Goal: Information Seeking & Learning: Learn about a topic

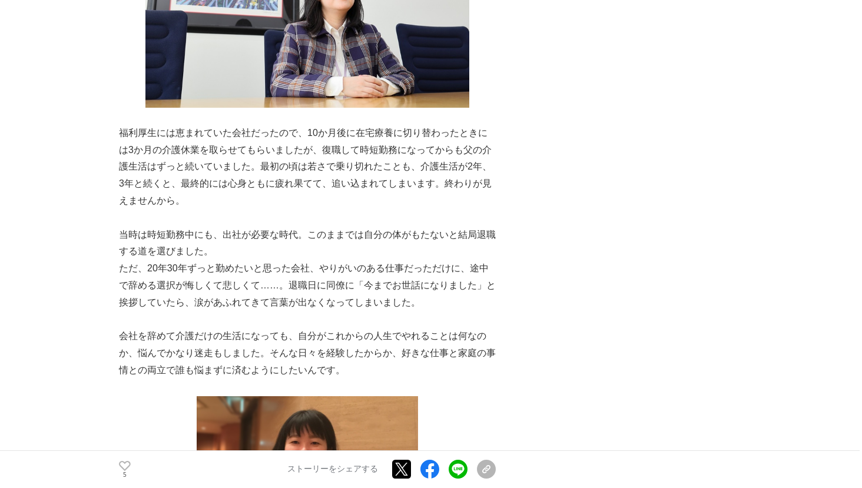
scroll to position [5063, 0]
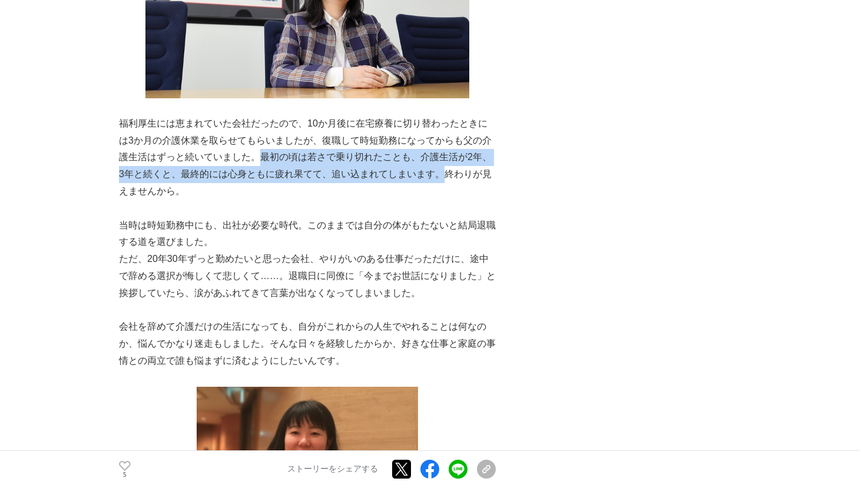
drag, startPoint x: 261, startPoint y: 125, endPoint x: 442, endPoint y: 144, distance: 182.3
click at [442, 144] on p "福利厚生には恵まれていた会社だったので、10か月後に在宅療養に切り替わったときには3か月の介護休業を取らせてもらいましたが、復職して時短勤務になってからも父の…" at bounding box center [307, 157] width 377 height 85
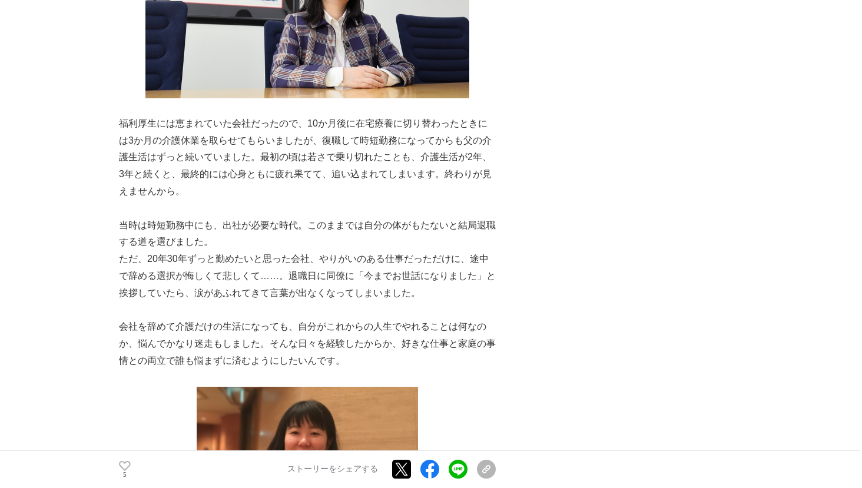
drag, startPoint x: 442, startPoint y: 144, endPoint x: 289, endPoint y: 172, distance: 155.7
click at [289, 200] on p at bounding box center [307, 208] width 377 height 17
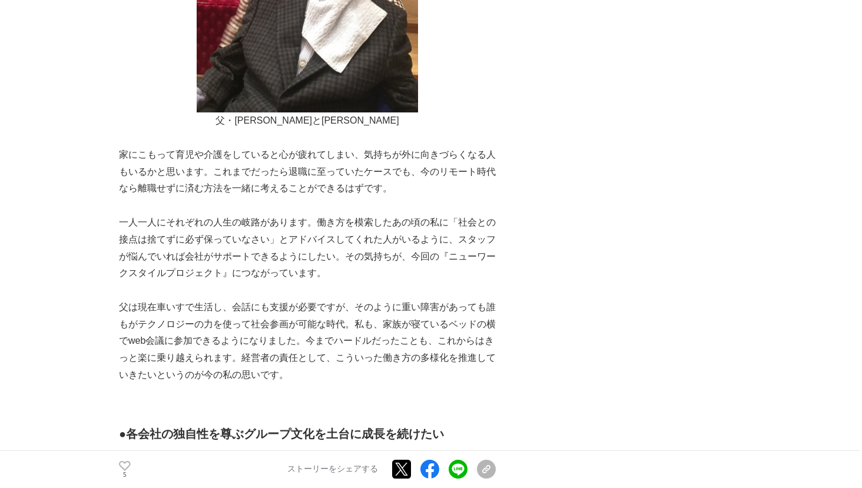
scroll to position [5652, 0]
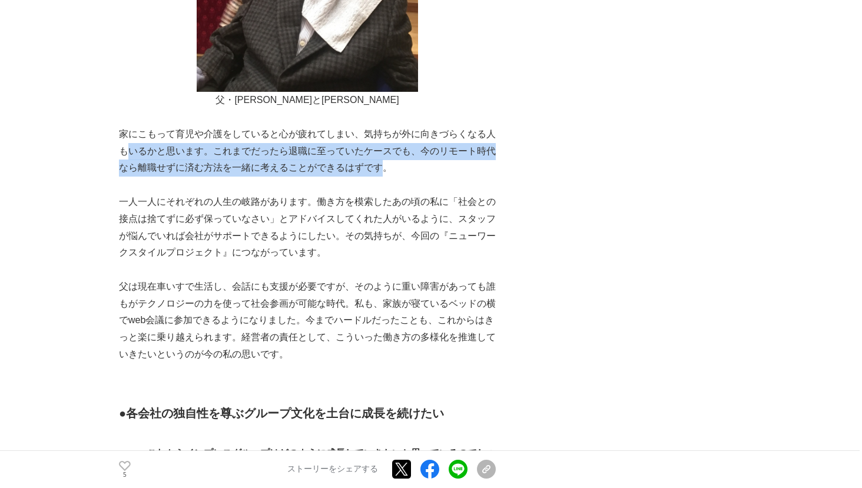
drag, startPoint x: 174, startPoint y: 121, endPoint x: 386, endPoint y: 126, distance: 211.4
click at [386, 126] on p "家にこもって育児や介護をしていると心が疲れてしまい、気持ちが外に向きづらくなる人もいるかと思います。これまでだったら退職に至っていたケースでも、今のリモート時…" at bounding box center [307, 151] width 377 height 51
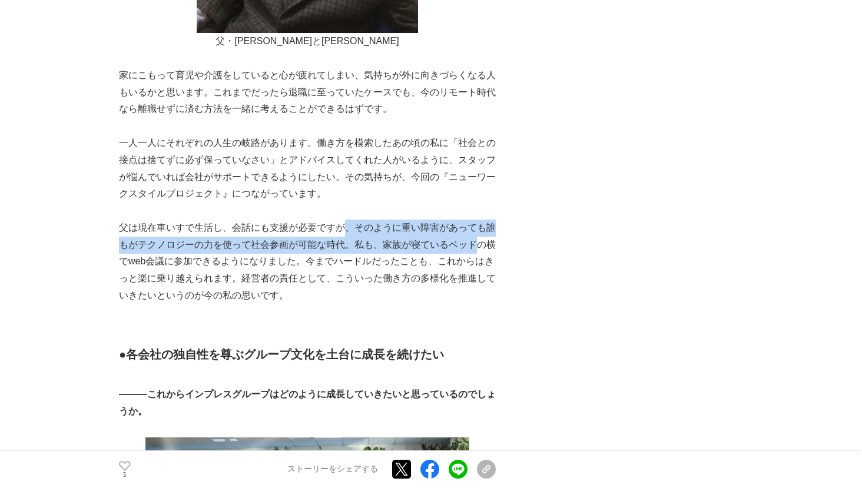
drag, startPoint x: 350, startPoint y: 193, endPoint x: 473, endPoint y: 208, distance: 124.0
click at [473, 220] on p "父は現在車いすで生活し、会話にも支援が必要ですが、そのように重い障害があっても誰もがテクノロジーの力を使って社会参画が可能な時代。私も、家族が寝ているベッドの…" at bounding box center [307, 262] width 377 height 85
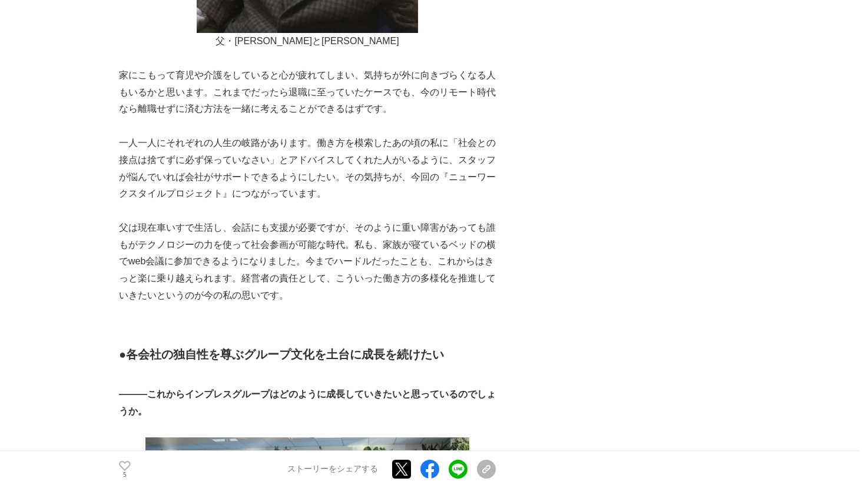
click at [436, 220] on p "父は現在車いすで生活し、会話にも支援が必要ですが、そのように重い障害があっても誰もがテクノロジーの力を使って社会参画が可能な時代。私も、家族が寝ているベッドの…" at bounding box center [307, 262] width 377 height 85
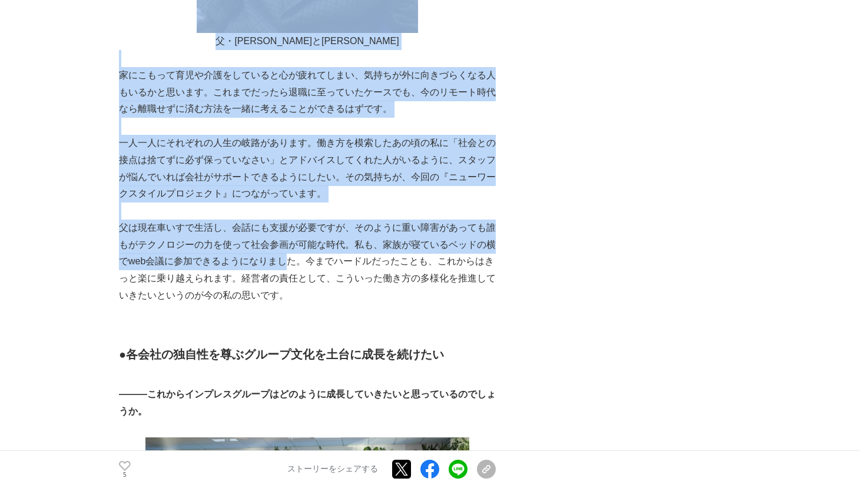
drag, startPoint x: 113, startPoint y: 228, endPoint x: 287, endPoint y: 224, distance: 173.7
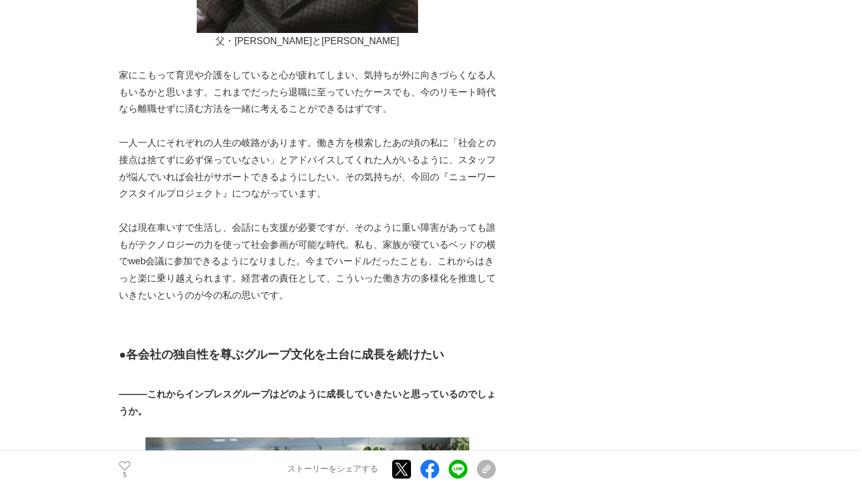
drag, startPoint x: 287, startPoint y: 224, endPoint x: 220, endPoint y: 260, distance: 75.9
click at [220, 260] on p "父は現在車いすで生活し、会話にも支援が必要ですが、そのように重い障害があっても誰もがテクノロジーの力を使って社会参画が可能な時代。私も、家族が寝ているベッドの…" at bounding box center [307, 262] width 377 height 85
click at [328, 228] on p "父は現在車いすで生活し、会話にも支援が必要ですが、そのように重い障害があっても誰もがテクノロジーの力を使って社会参画が可能な時代。私も、家族が寝ているベッドの…" at bounding box center [307, 262] width 377 height 85
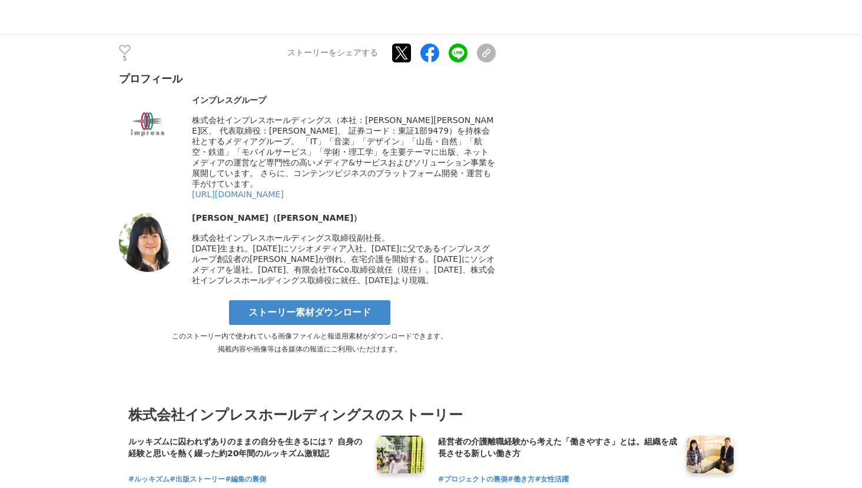
scroll to position [7536, 0]
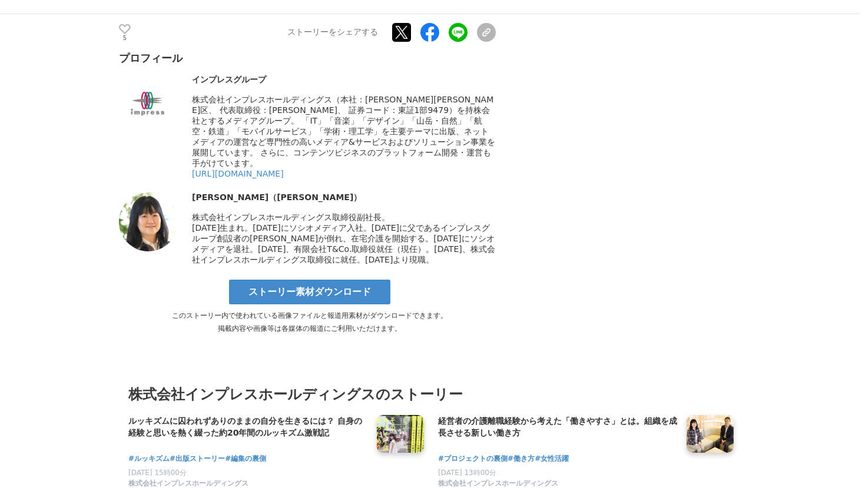
drag, startPoint x: 412, startPoint y: 219, endPoint x: 472, endPoint y: 232, distance: 60.9
click at [472, 232] on span "[DATE]生まれ。[DATE]にソシオメディア入社。[DATE]に父であるインプレスグループ創設者の[PERSON_NAME]が倒れ、在宅介護を開始する。[…" at bounding box center [343, 243] width 303 height 41
click at [311, 223] on span "[DATE]生まれ。[DATE]にソシオメディア入社。[DATE]に父であるインプレスグループ創設者の[PERSON_NAME]が倒れ、在宅介護を開始する。[…" at bounding box center [343, 243] width 303 height 41
drag, startPoint x: 258, startPoint y: 205, endPoint x: 380, endPoint y: 208, distance: 121.9
click at [380, 223] on span "[DATE]生まれ。[DATE]にソシオメディア入社。[DATE]に父であるインプレスグループ創設者の[PERSON_NAME]が倒れ、在宅介護を開始する。[…" at bounding box center [343, 243] width 303 height 41
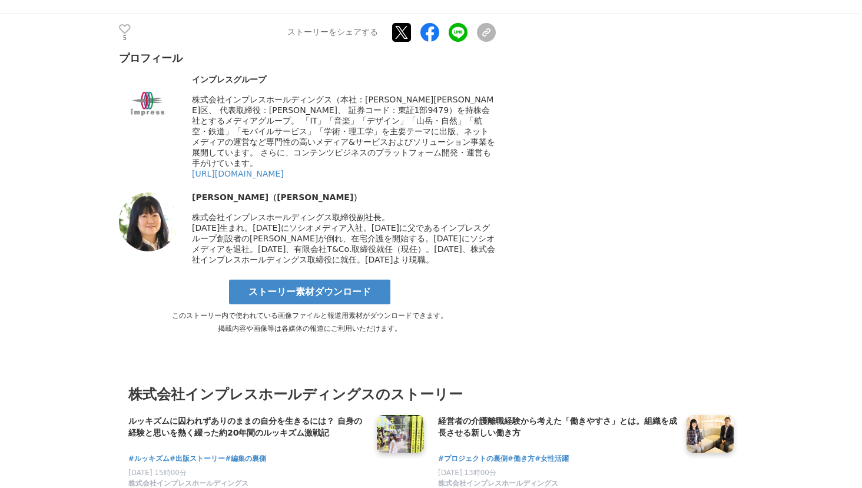
drag, startPoint x: 380, startPoint y: 208, endPoint x: 420, endPoint y: 228, distance: 45.0
click at [420, 228] on span "[DATE]生まれ。[DATE]にソシオメディア入社。[DATE]に父であるインプレスグループ創設者の[PERSON_NAME]が倒れ、在宅介護を開始する。[…" at bounding box center [343, 243] width 303 height 41
drag, startPoint x: 276, startPoint y: 240, endPoint x: 427, endPoint y: 240, distance: 150.7
click at [427, 240] on span "[DATE]生まれ。[DATE]にソシオメディア入社。[DATE]に父であるインプレスグループ創設者の[PERSON_NAME]が倒れ、在宅介護を開始する。[…" at bounding box center [343, 243] width 303 height 41
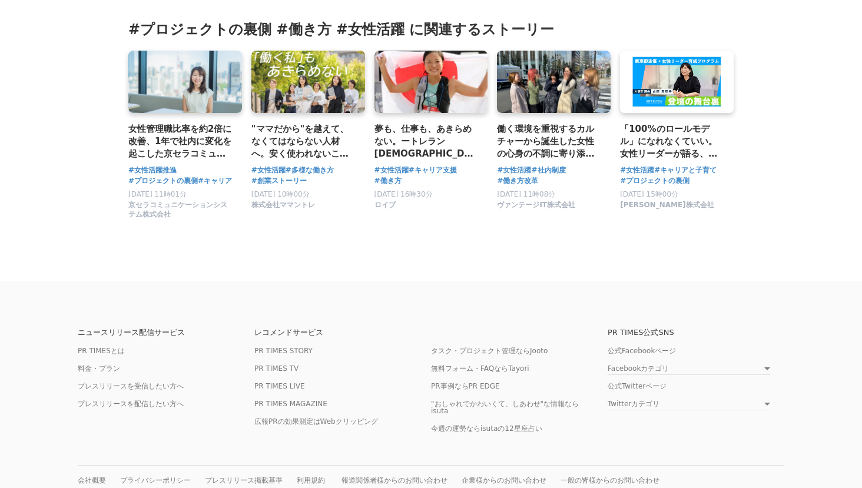
scroll to position [8302, 0]
